Goal: Transaction & Acquisition: Purchase product/service

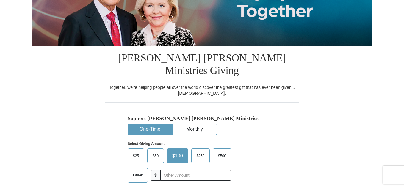
click at [154, 124] on button "One-Time" at bounding box center [150, 129] width 44 height 11
click at [155, 152] on span "$50" at bounding box center [155, 156] width 12 height 9
click at [0, 0] on input "$50" at bounding box center [0, 0] width 0 height 0
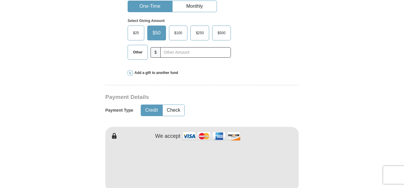
scroll to position [233, 0]
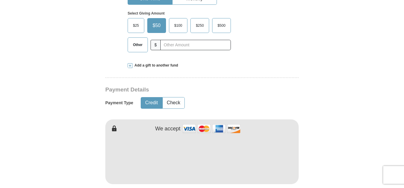
click at [150, 97] on button "Credit" at bounding box center [151, 102] width 21 height 11
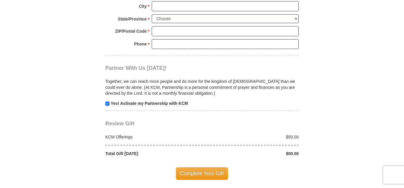
scroll to position [553, 0]
click at [107, 101] on input "checkbox" at bounding box center [107, 103] width 4 height 4
checkbox input "false"
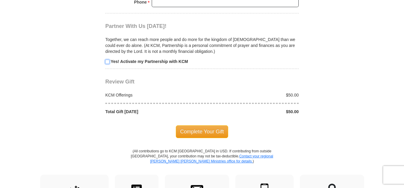
scroll to position [617, 0]
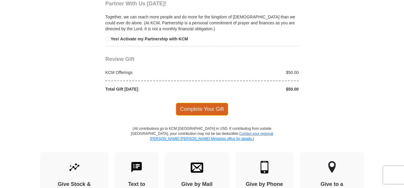
click at [201, 103] on span "Complete Your Gift" at bounding box center [202, 109] width 53 height 12
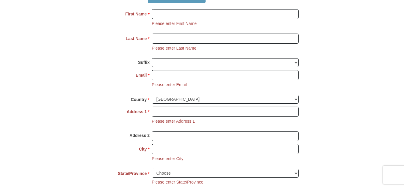
scroll to position [448, 0]
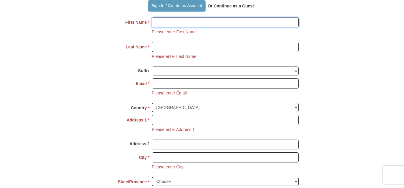
click at [167, 18] on input "First Name *" at bounding box center [225, 23] width 147 height 10
type input "[PERSON_NAME]"
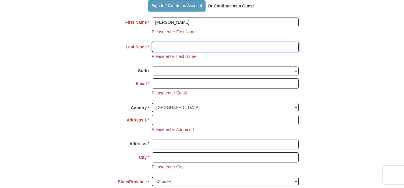
click at [165, 42] on input "Last Name *" at bounding box center [225, 47] width 147 height 10
type input "[PERSON_NAME]"
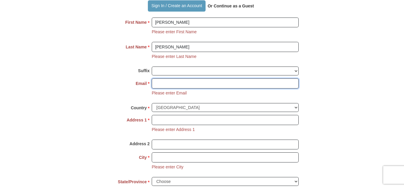
click at [162, 78] on input "Email *" at bounding box center [225, 83] width 147 height 10
type input "[PERSON_NAME][EMAIL_ADDRESS][DOMAIN_NAME]"
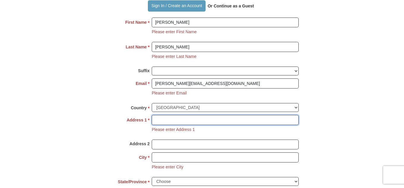
click at [179, 115] on input "Address 1 *" at bounding box center [225, 120] width 147 height 10
type input "[STREET_ADDRESS]"
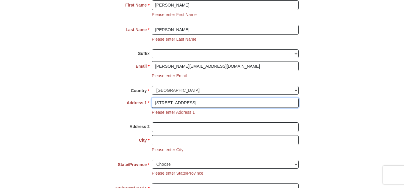
scroll to position [468, 0]
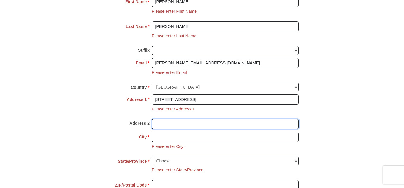
click at [182, 119] on input "Address 2" at bounding box center [225, 124] width 147 height 10
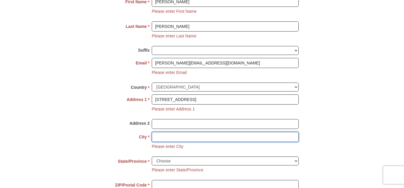
click at [177, 132] on input "City *" at bounding box center [225, 137] width 147 height 10
type input "[GEOGRAPHIC_DATA]"
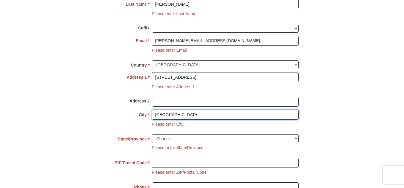
scroll to position [496, 0]
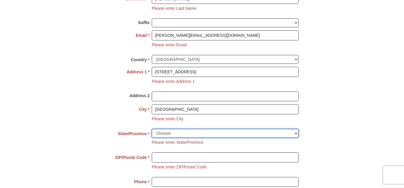
click at [192, 129] on select "Choose [US_STATE] [US_STATE] [US_STATE] [US_STATE] [US_STATE] Armed Forces Amer…" at bounding box center [225, 133] width 147 height 9
select select "OK"
click at [152, 129] on select "Choose [US_STATE] [US_STATE] [US_STATE] [US_STATE] [US_STATE] Armed Forces Amer…" at bounding box center [225, 133] width 147 height 9
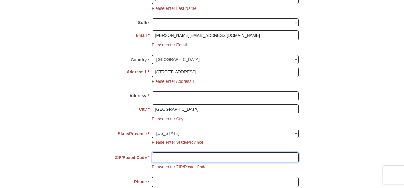
click at [198, 152] on input "ZIP/Postal Code *" at bounding box center [225, 157] width 147 height 10
type input "73110"
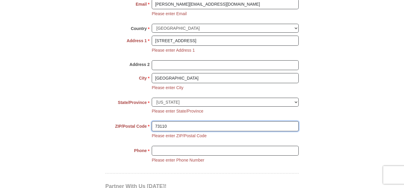
scroll to position [528, 0]
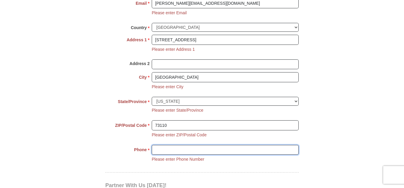
click at [188, 145] on input "Phone * *" at bounding box center [225, 150] width 147 height 10
type input "[PHONE_NUMBER]"
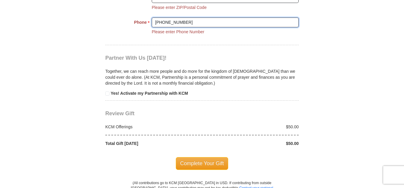
scroll to position [659, 0]
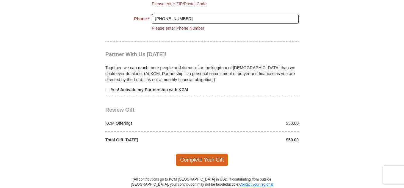
click at [202, 154] on span "Complete Your Gift" at bounding box center [202, 160] width 53 height 12
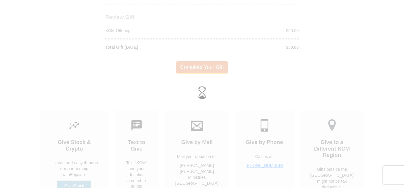
scroll to position [589, 0]
